Goal: Navigation & Orientation: Find specific page/section

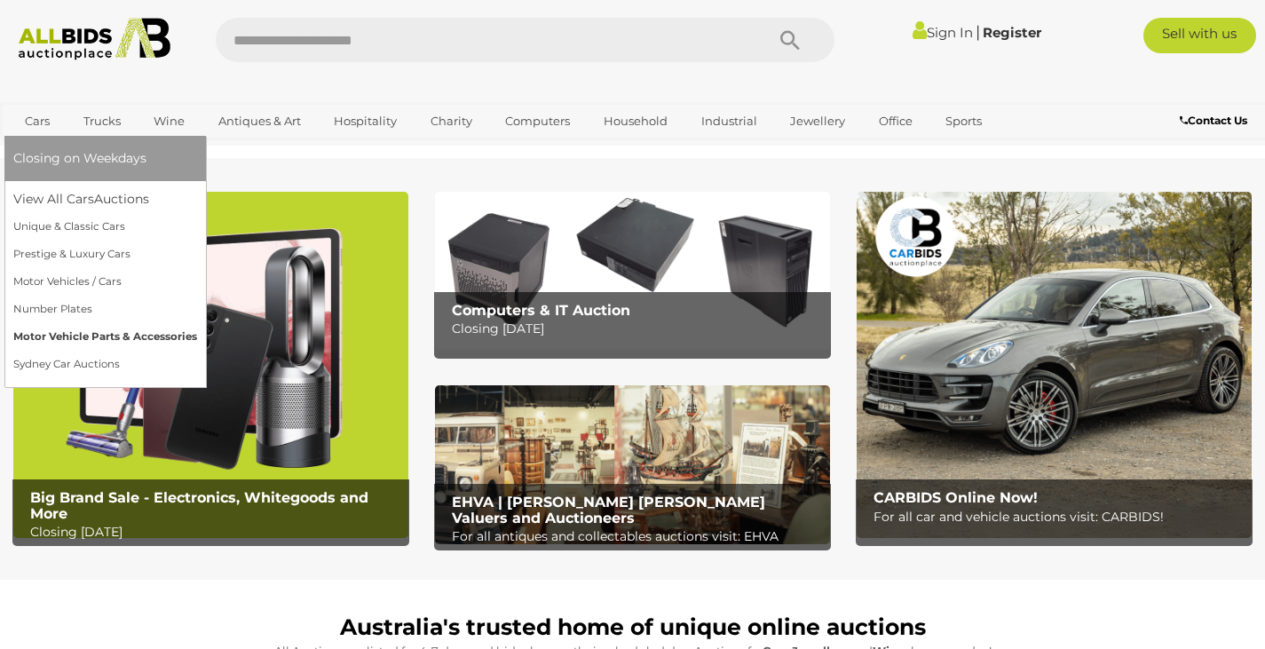
click at [75, 336] on link "Motor Vehicle Parts & Accessories" at bounding box center [105, 337] width 184 height 28
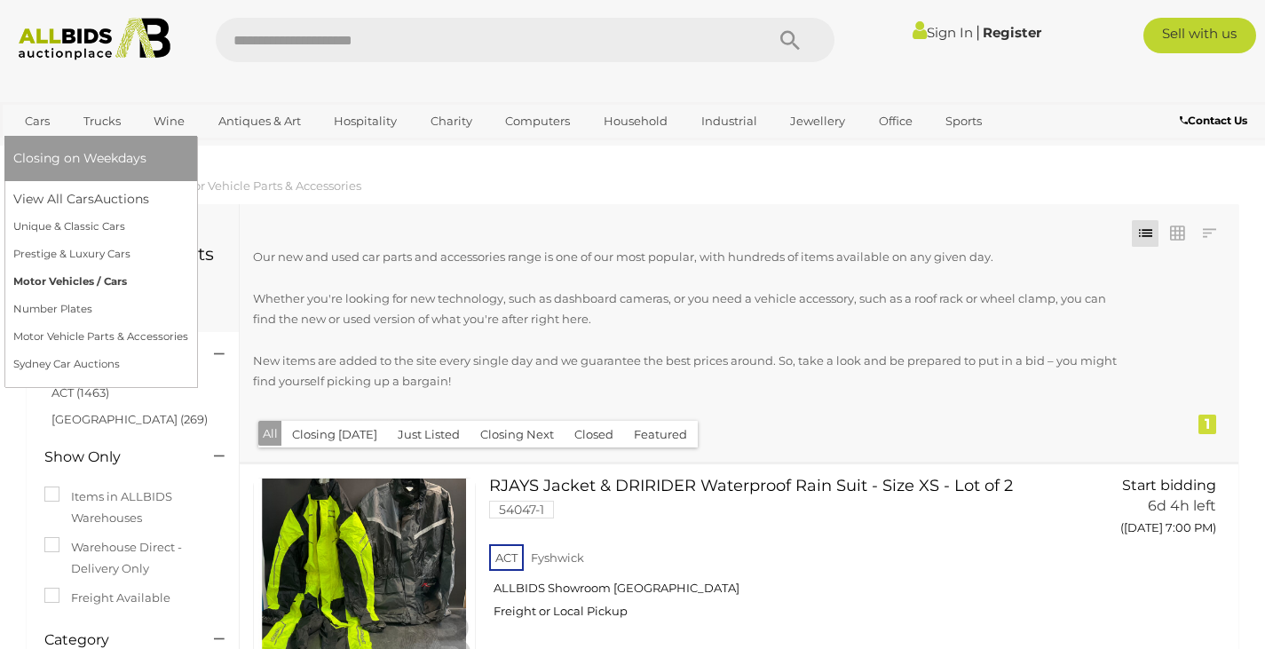
click at [72, 280] on link "Motor Vehicles / Cars" at bounding box center [100, 282] width 175 height 28
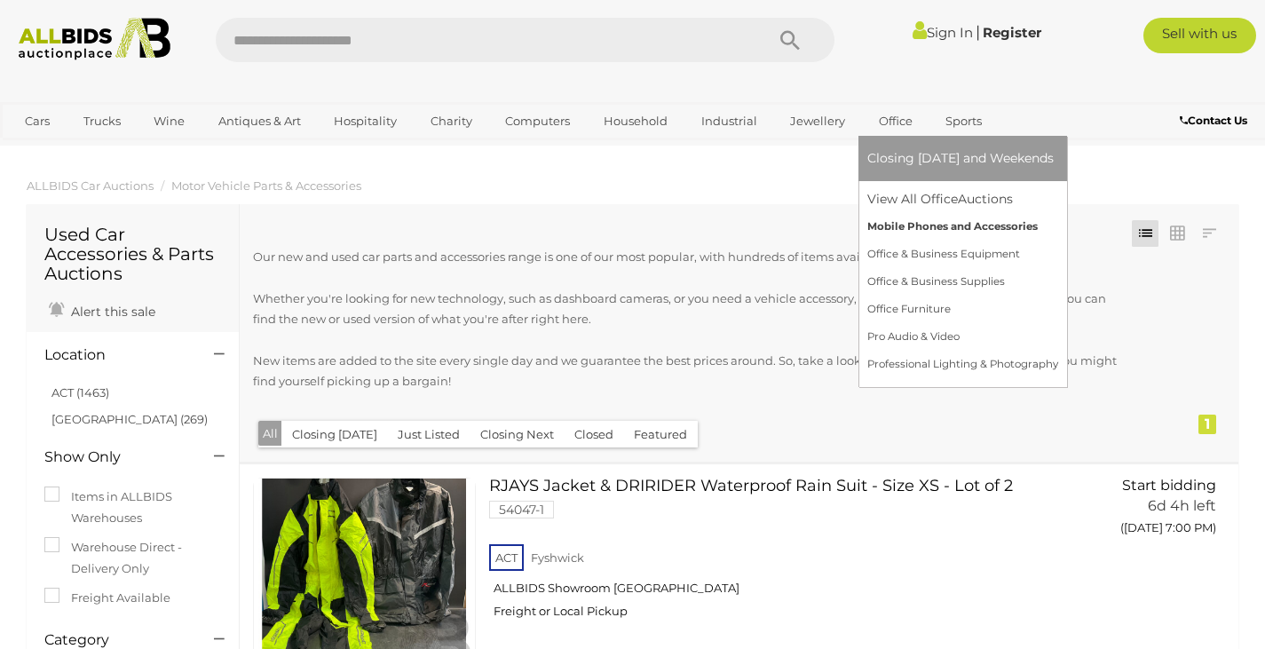
click at [911, 229] on link "Mobile Phones and Accessories" at bounding box center [962, 227] width 191 height 28
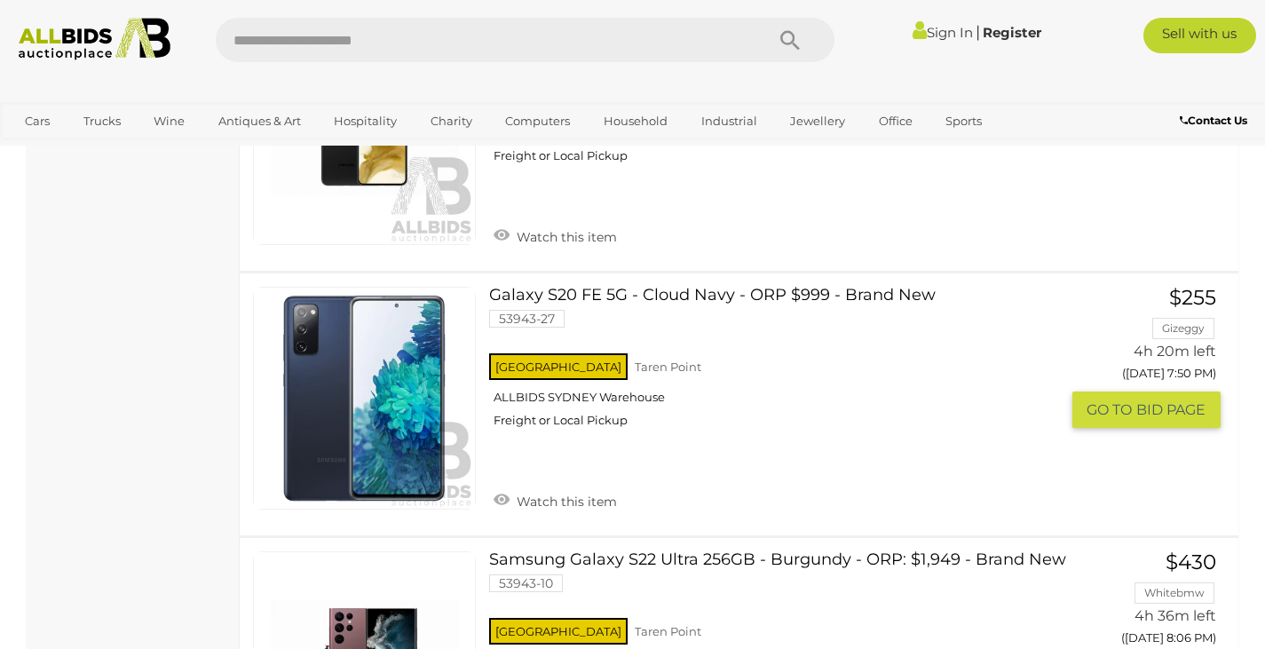
scroll to position [1242, 0]
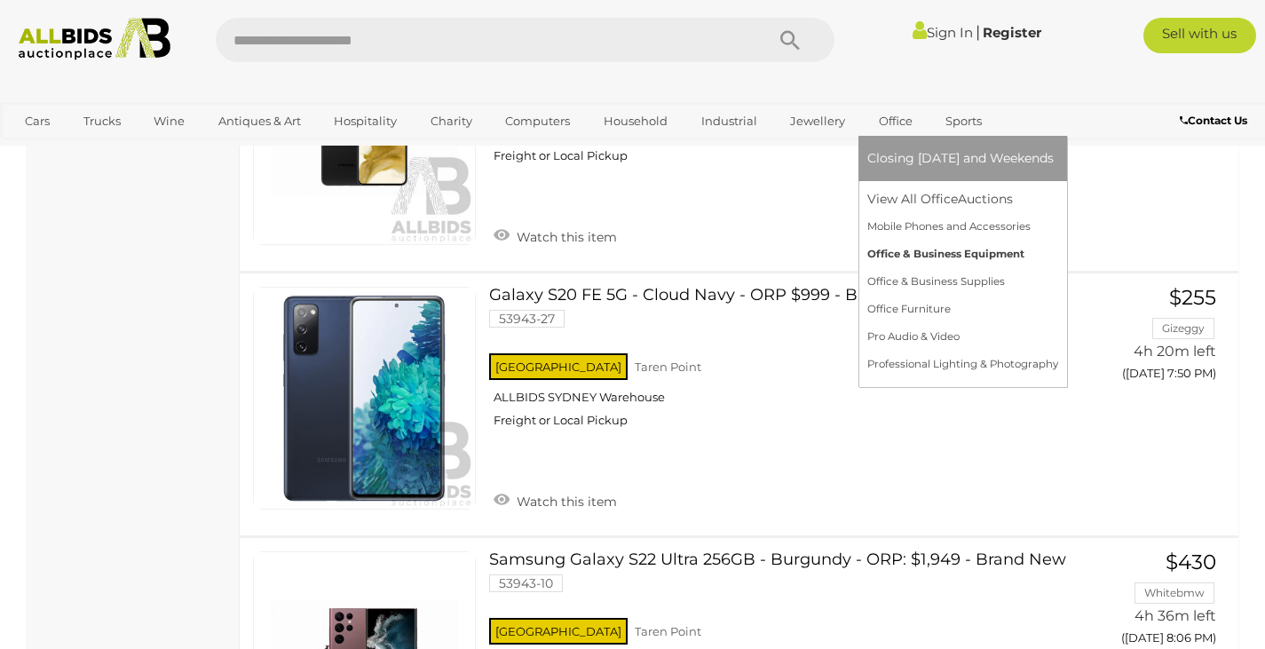
click at [910, 256] on link "Office & Business Equipment" at bounding box center [962, 254] width 191 height 28
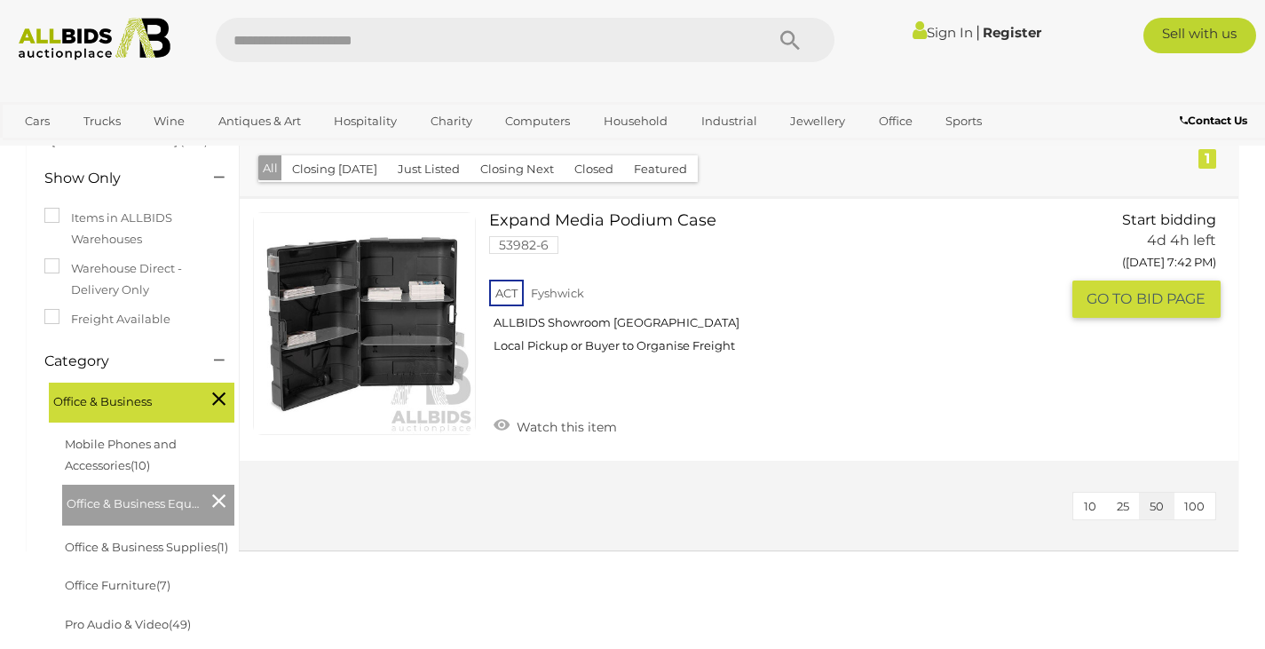
scroll to position [266, 0]
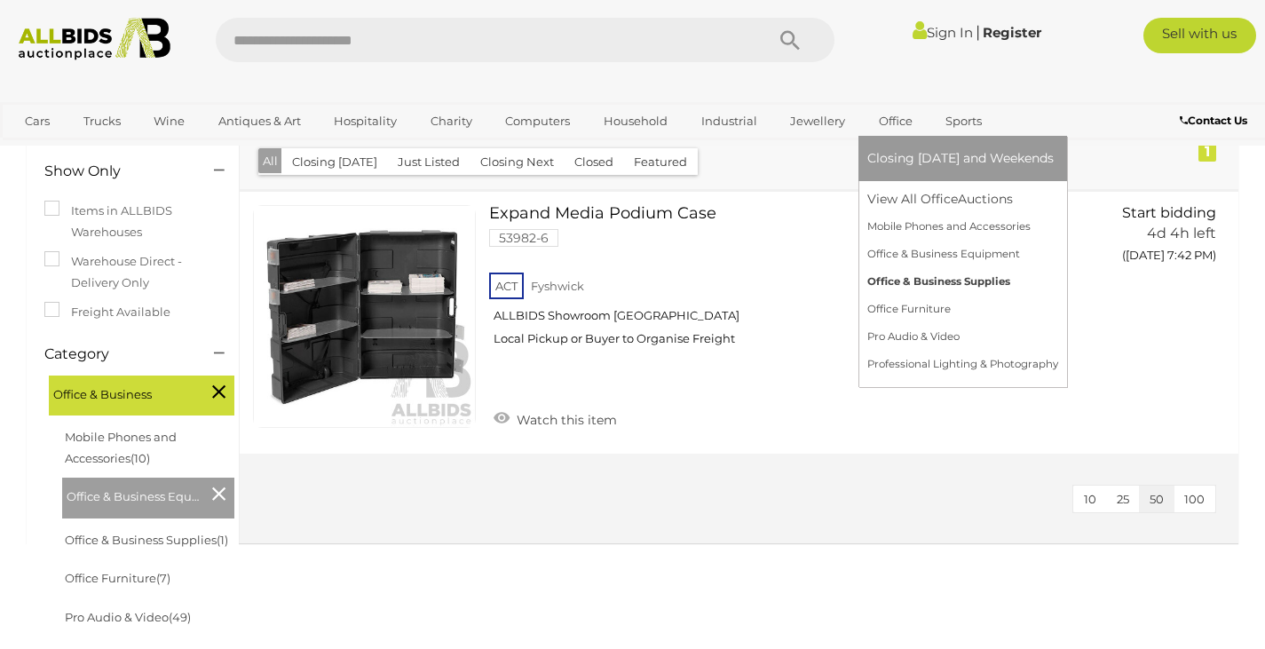
click at [902, 284] on link "Office & Business Supplies" at bounding box center [962, 282] width 191 height 28
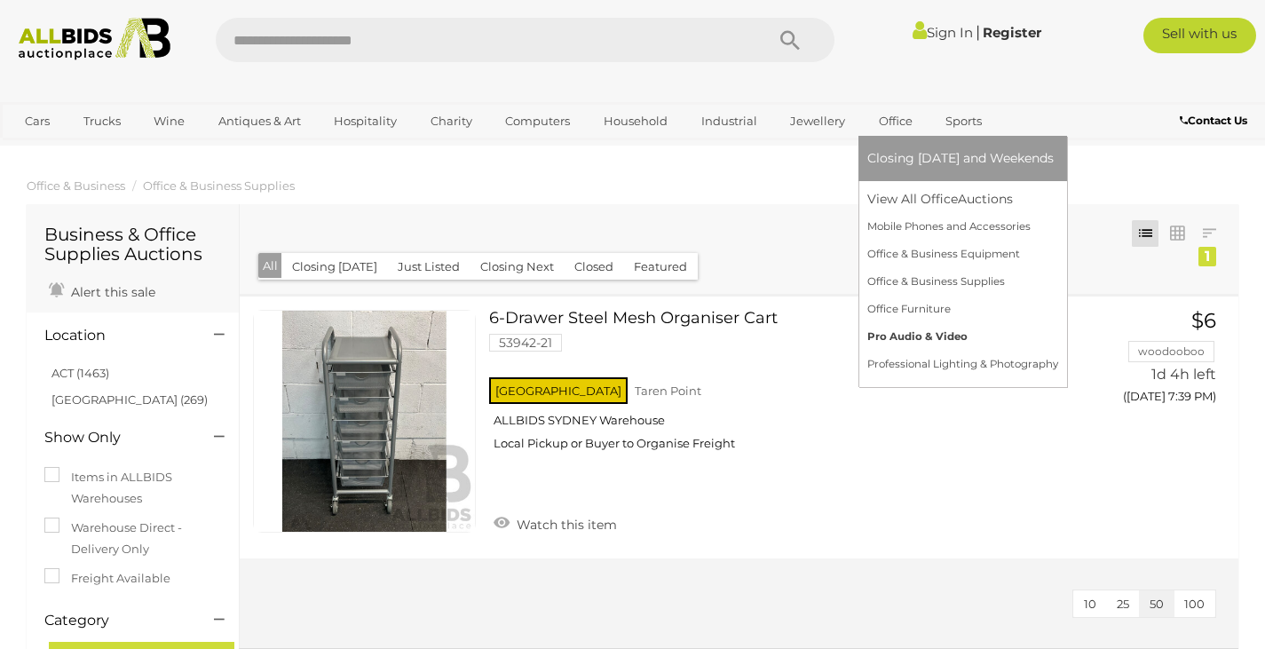
click at [898, 338] on link "Pro Audio & Video" at bounding box center [962, 337] width 191 height 28
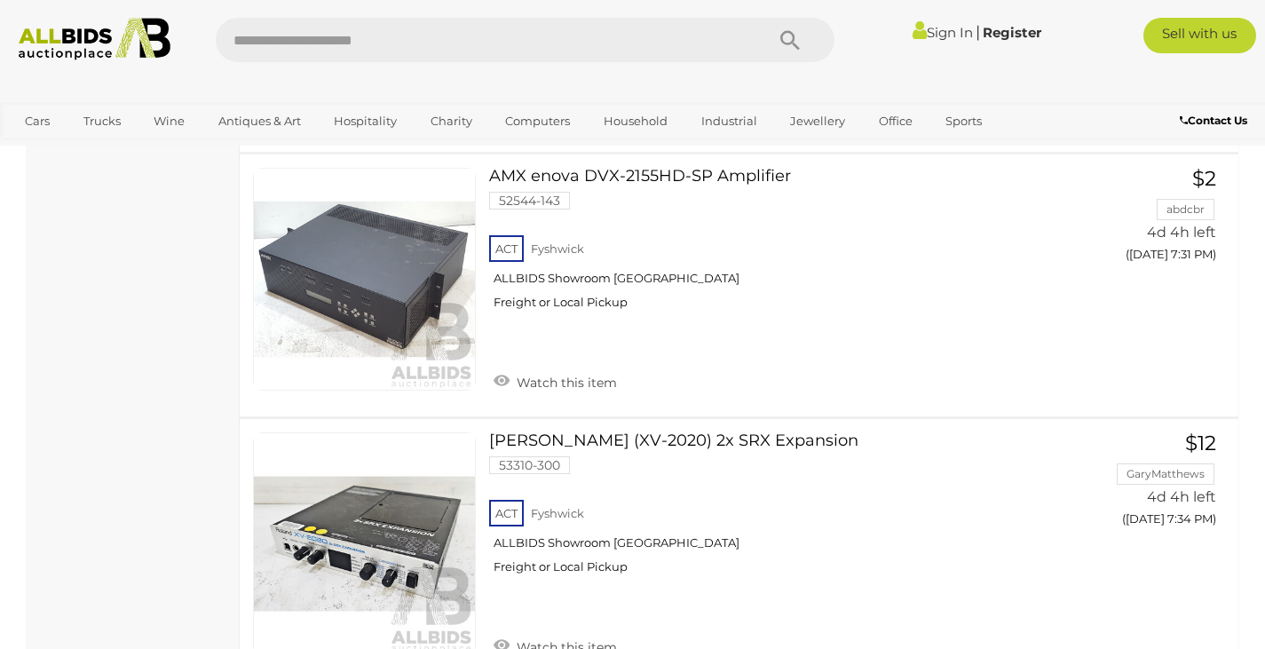
scroll to position [10205, 0]
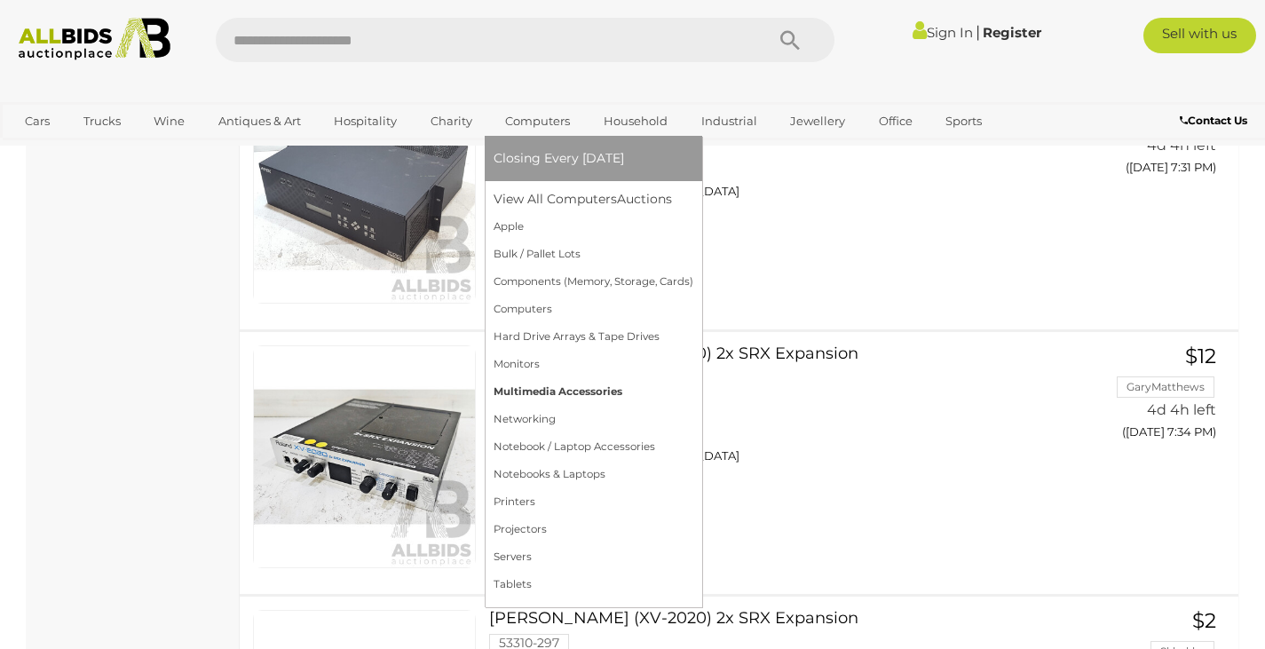
click at [524, 396] on link "Multimedia Accessories" at bounding box center [593, 392] width 200 height 28
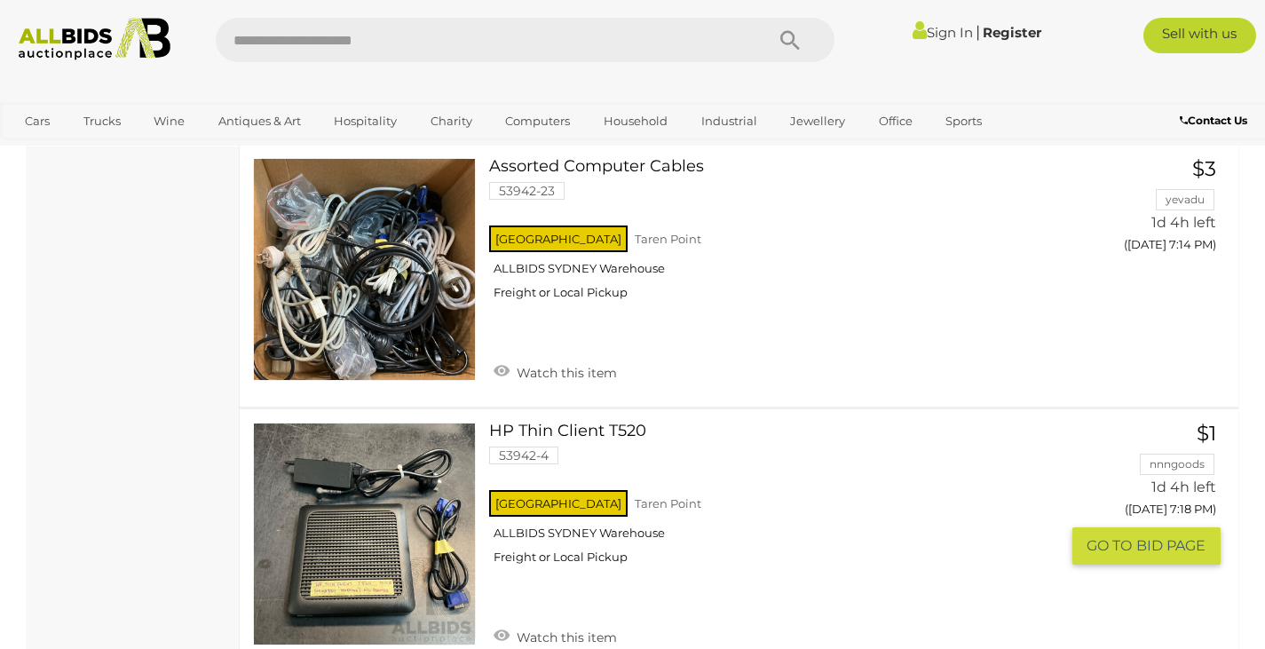
scroll to position [1242, 0]
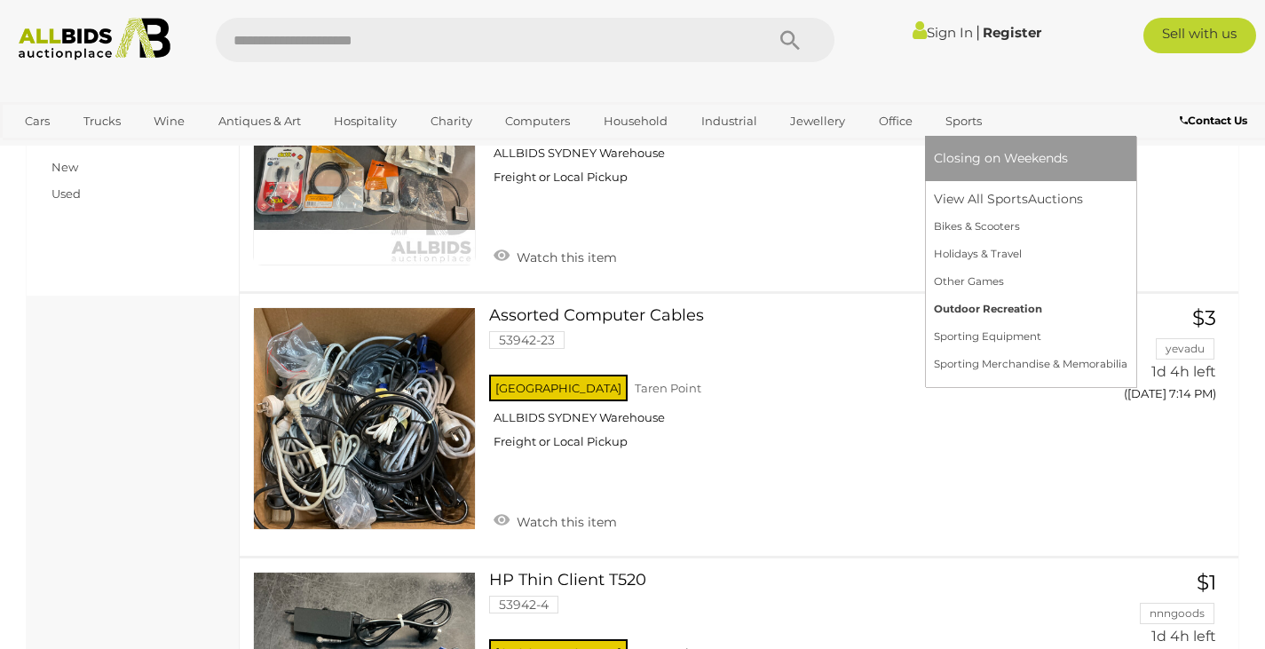
click at [968, 311] on link "Outdoor Recreation" at bounding box center [1030, 310] width 193 height 28
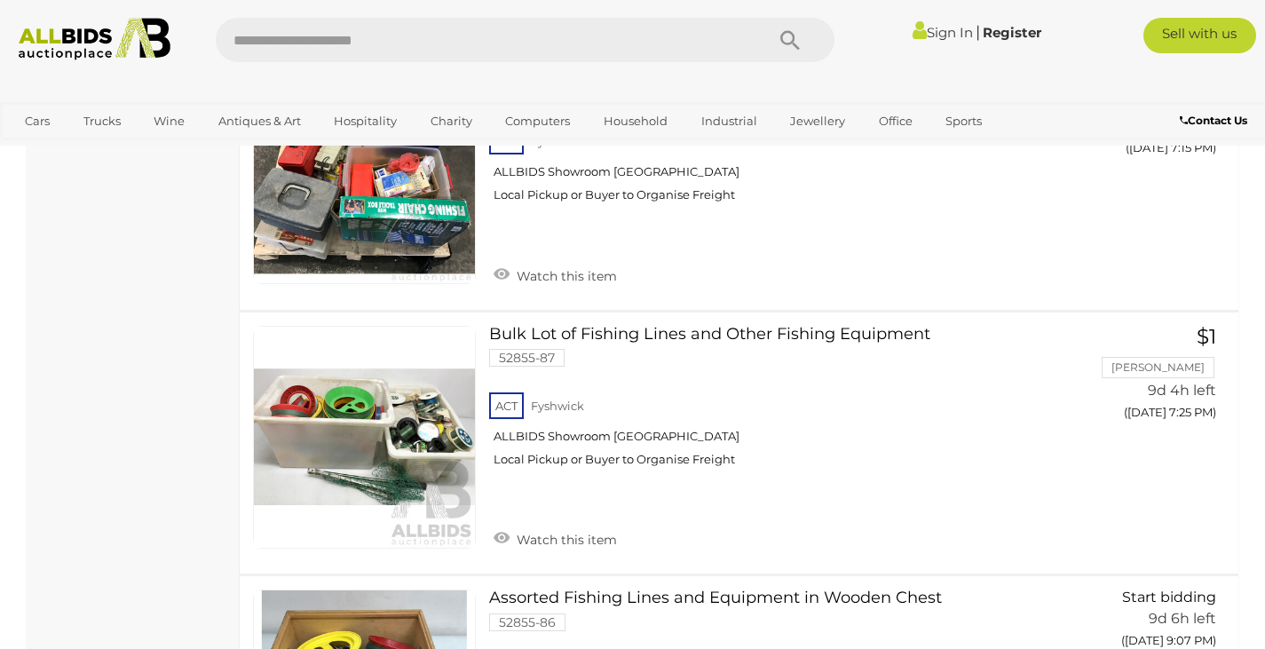
scroll to position [799, 0]
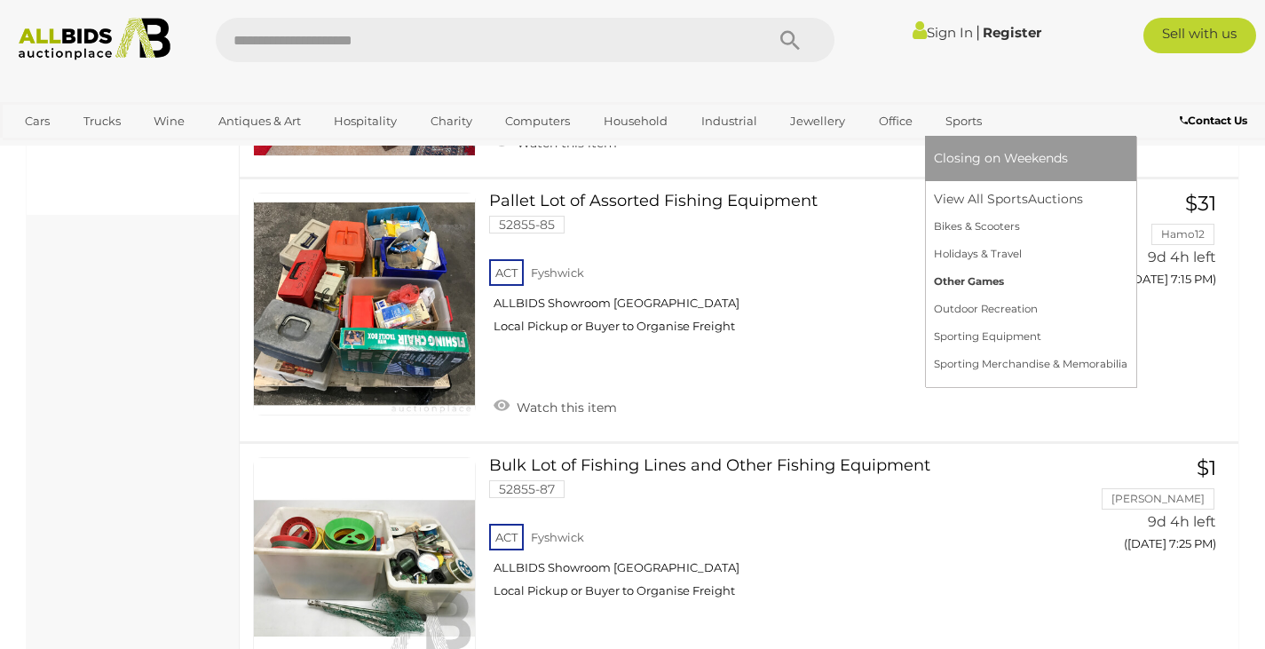
click at [977, 287] on link "Other Games" at bounding box center [1030, 282] width 193 height 28
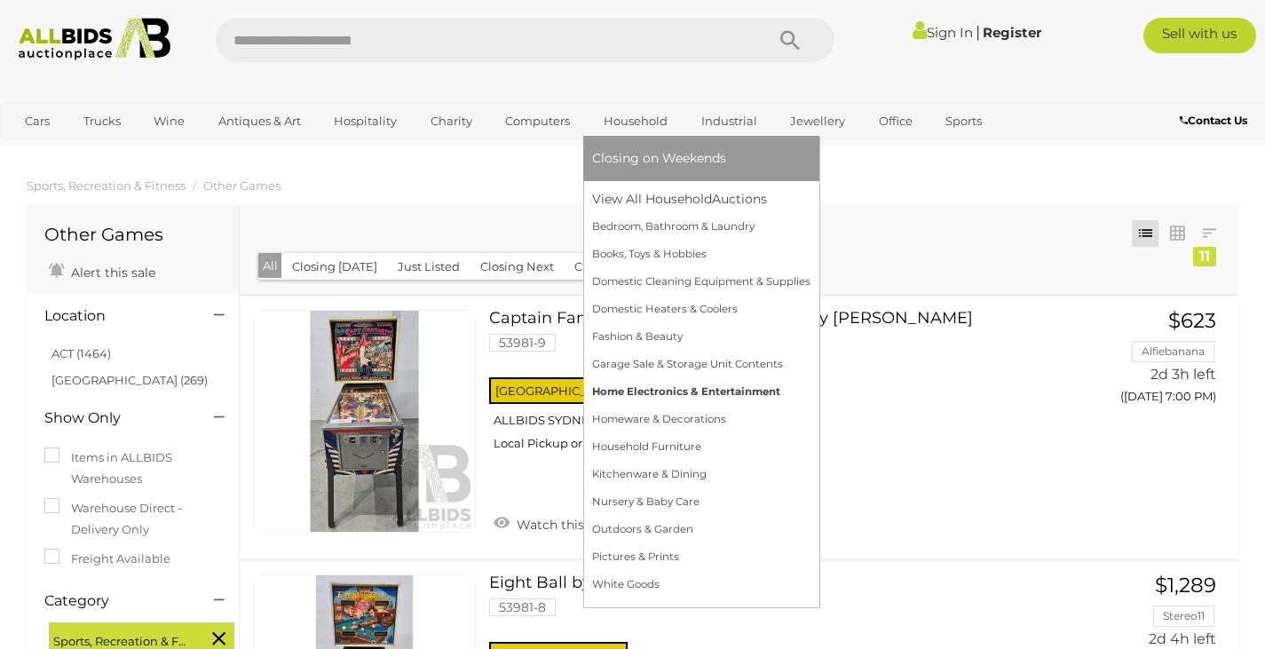
click at [633, 395] on link "Home Electronics & Entertainment" at bounding box center [701, 392] width 218 height 28
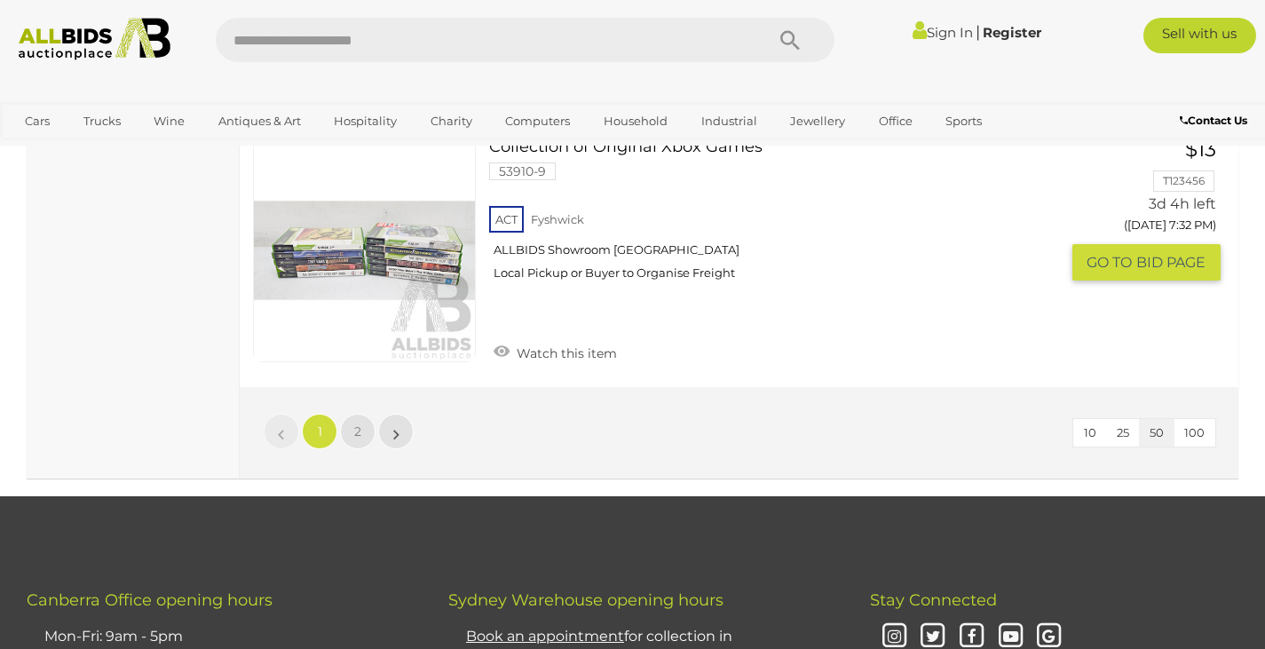
scroll to position [13222, 0]
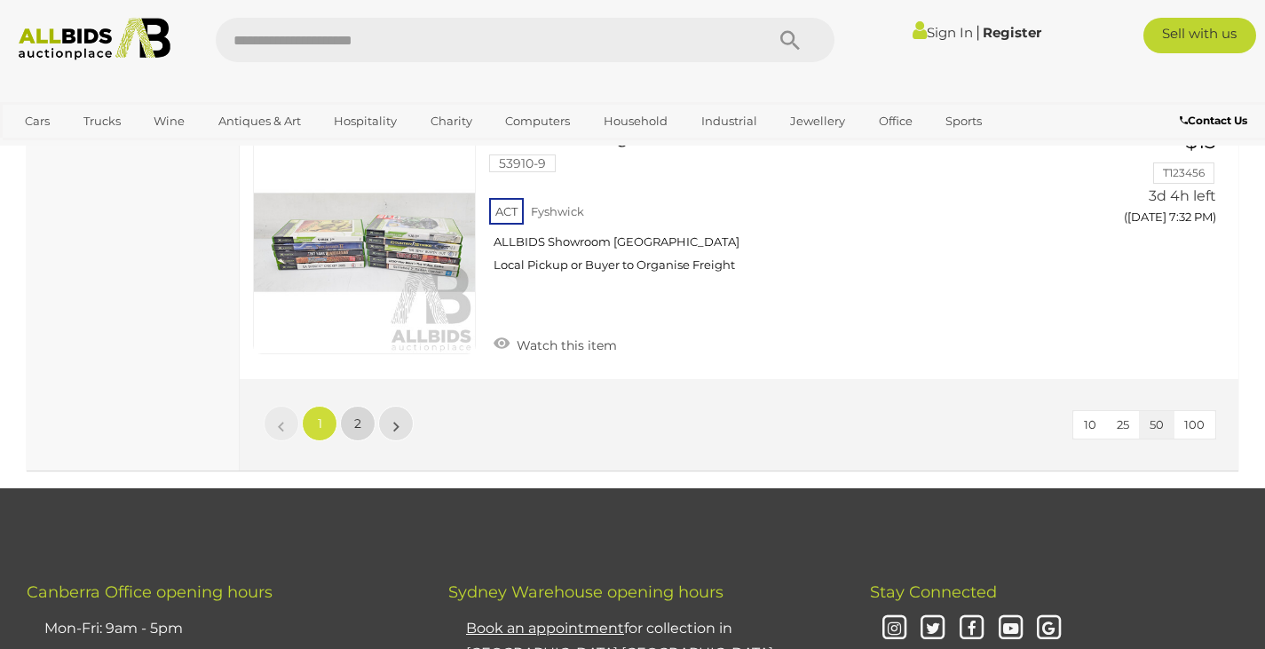
click at [353, 414] on link "2" at bounding box center [357, 423] width 35 height 35
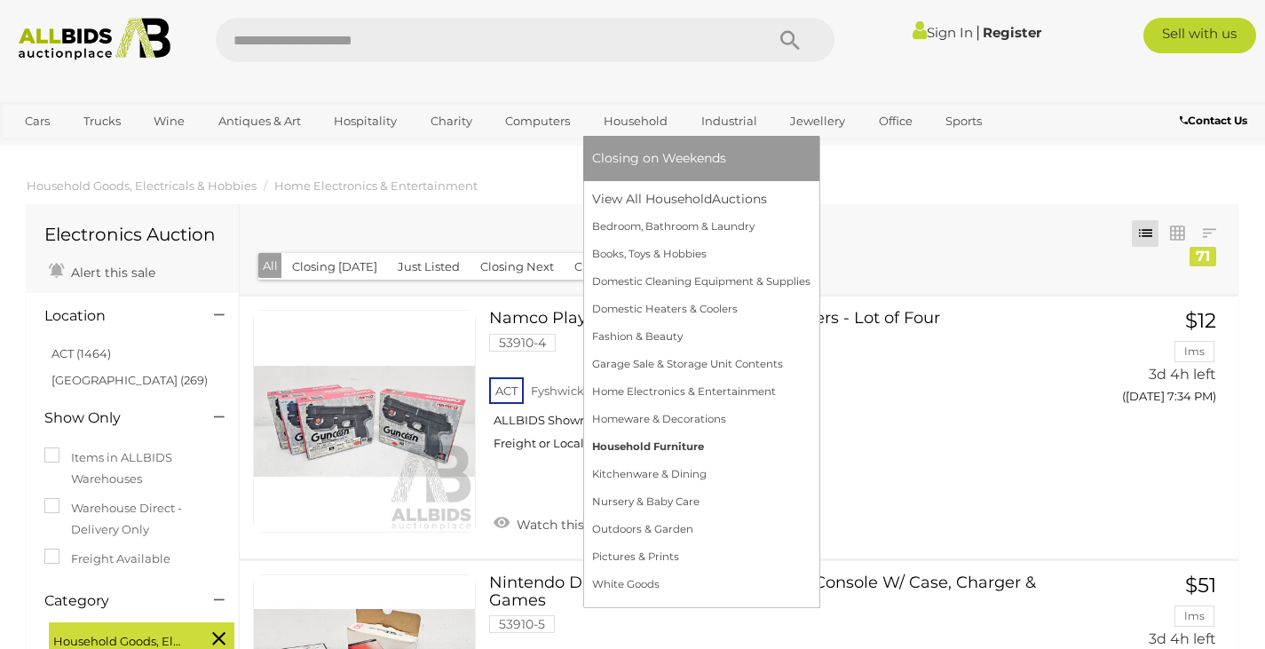
click at [643, 448] on link "Household Furniture" at bounding box center [701, 447] width 218 height 28
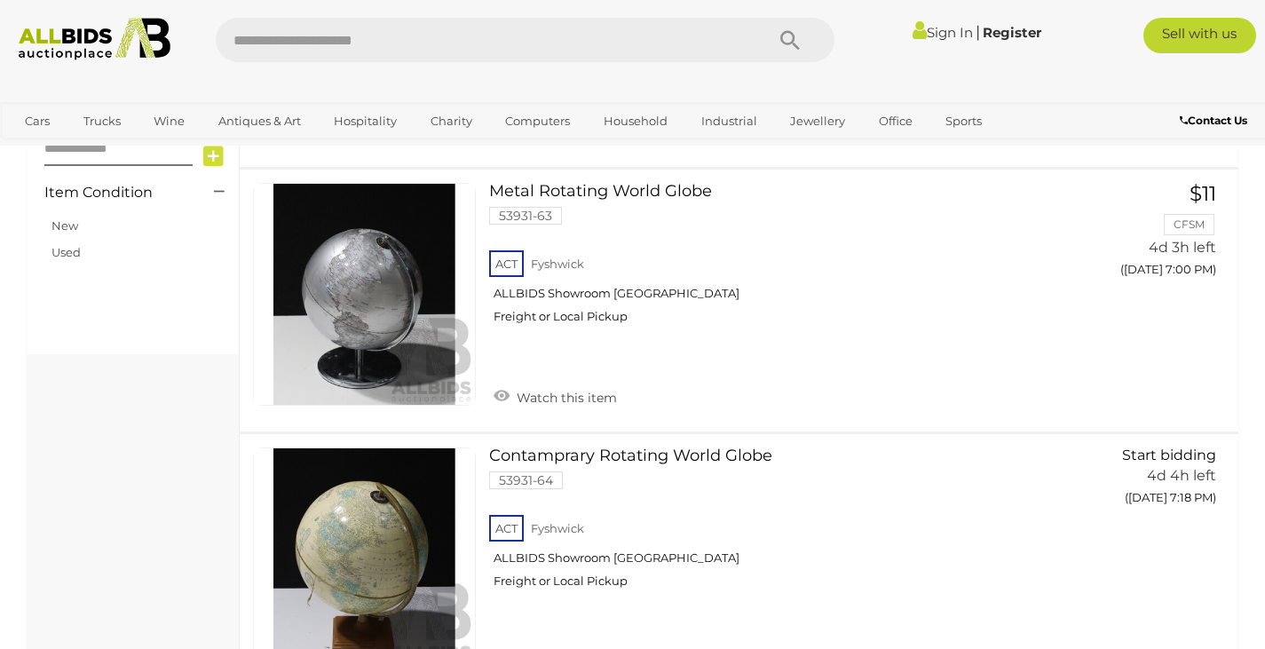
scroll to position [1242, 0]
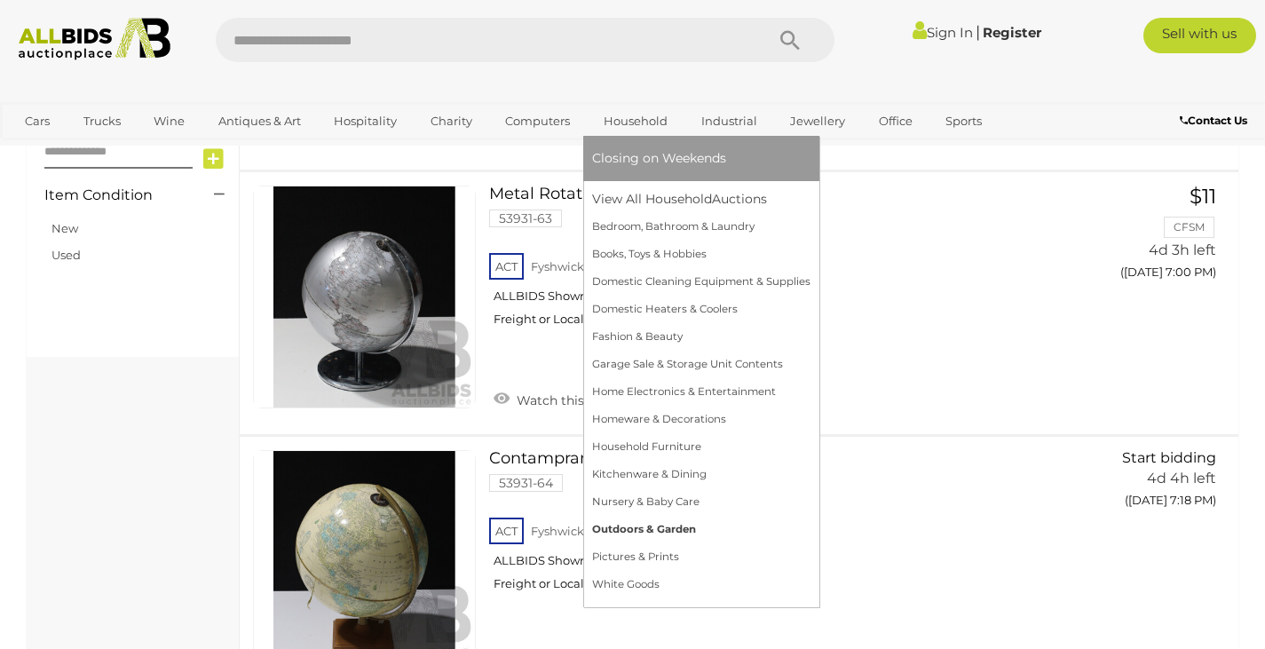
click at [642, 532] on link "Outdoors & Garden" at bounding box center [701, 530] width 218 height 28
